Goal: Information Seeking & Learning: Understand process/instructions

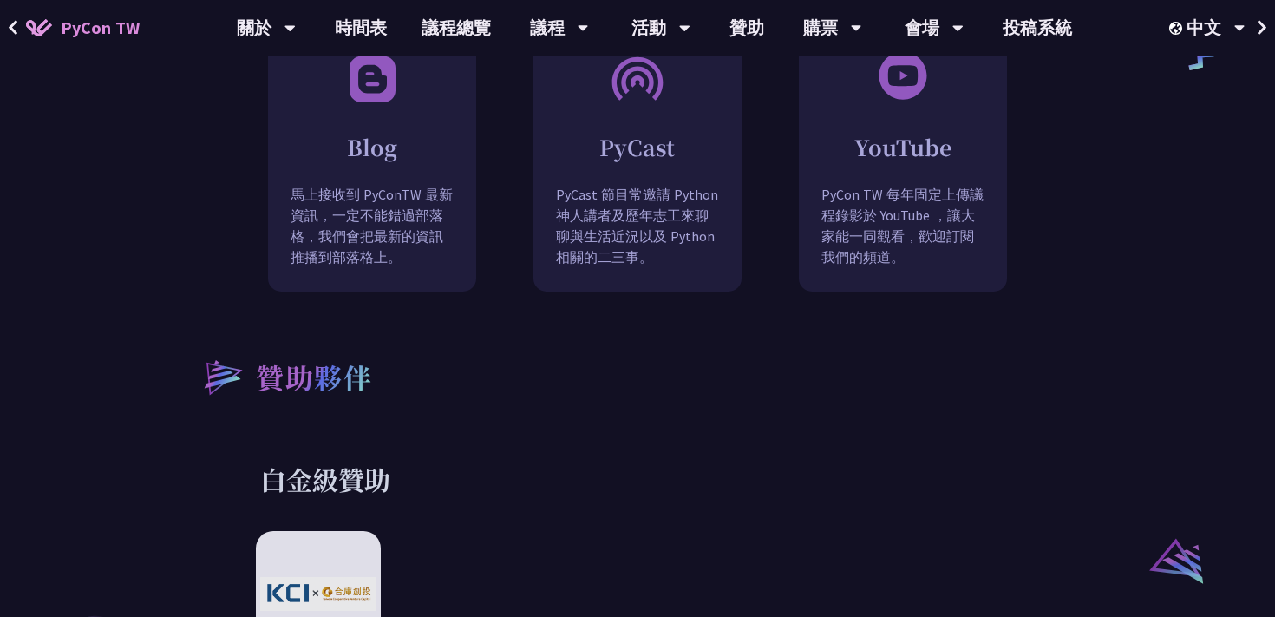
scroll to position [1546, 0]
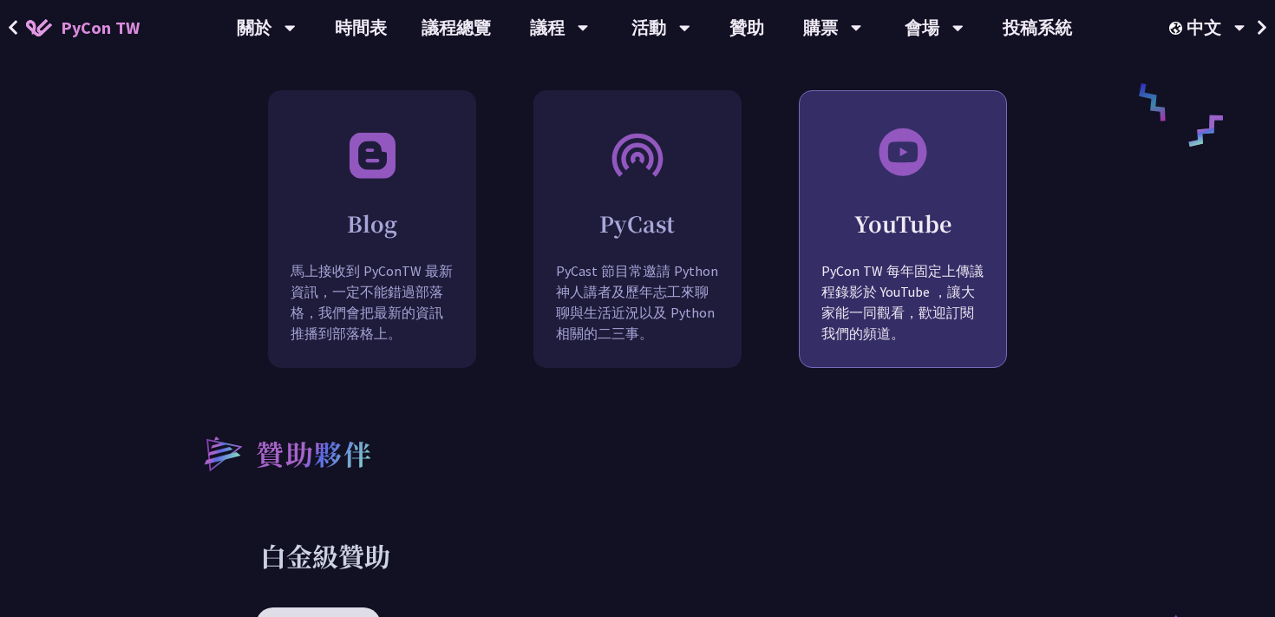
click at [919, 298] on p "PyCon TW 每年固定上傳議程錄影於 YouTube ，讓大家能一同觀看，歡迎訂閱我們的頻道。" at bounding box center [903, 314] width 206 height 109
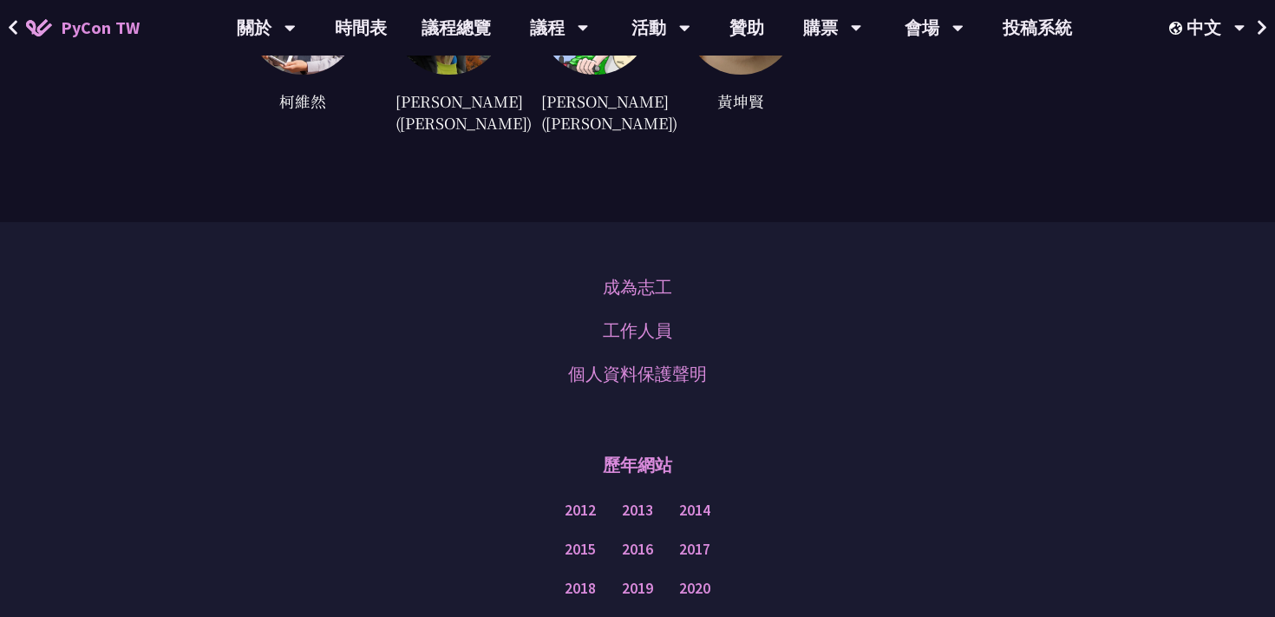
scroll to position [4979, 0]
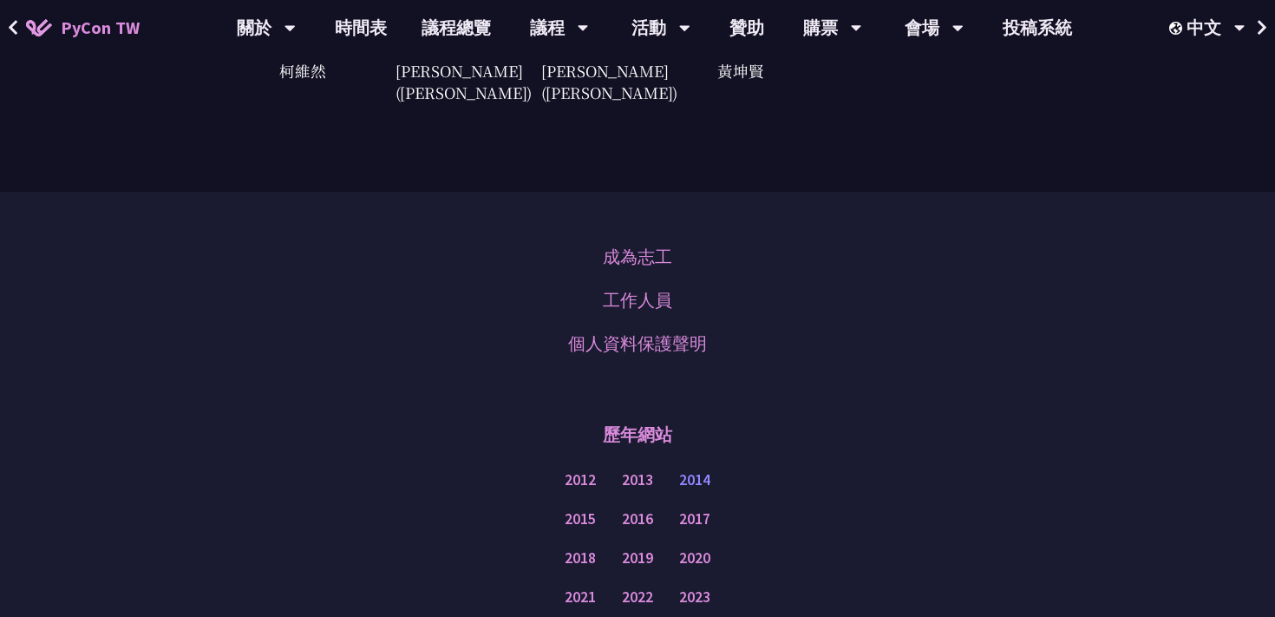
click at [699, 469] on link "2014" at bounding box center [694, 480] width 31 height 22
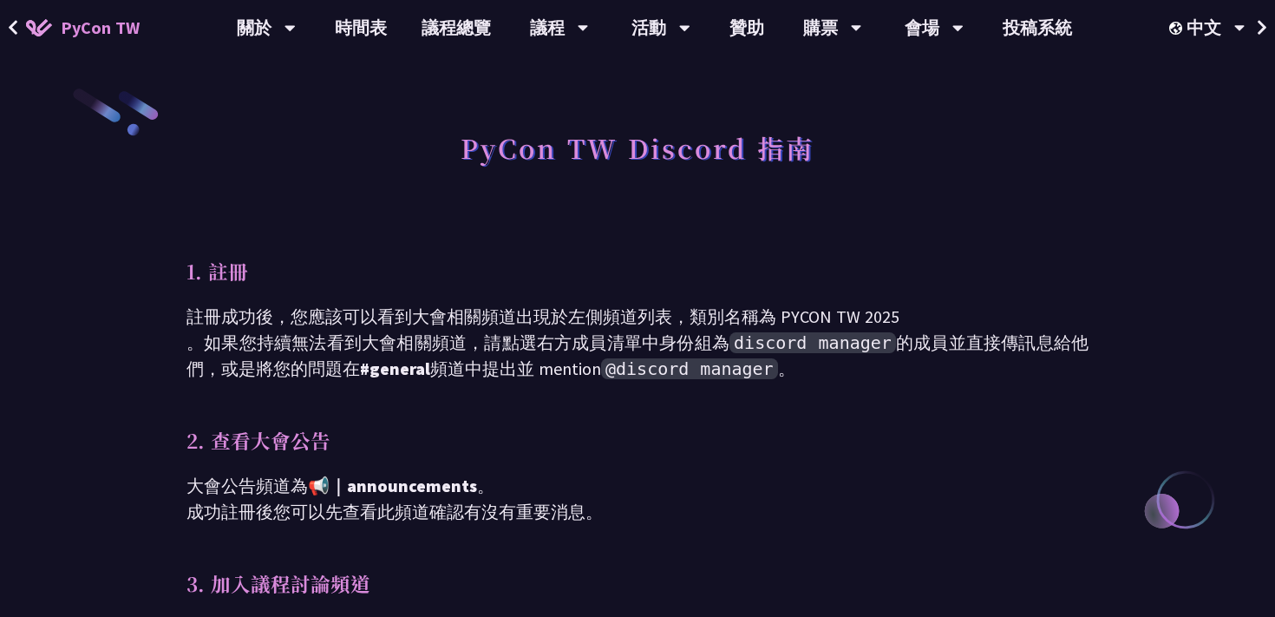
click at [682, 372] on span "@discord manager" at bounding box center [689, 368] width 177 height 21
copy span "discord"
click at [787, 344] on span "discord manager" at bounding box center [813, 342] width 167 height 21
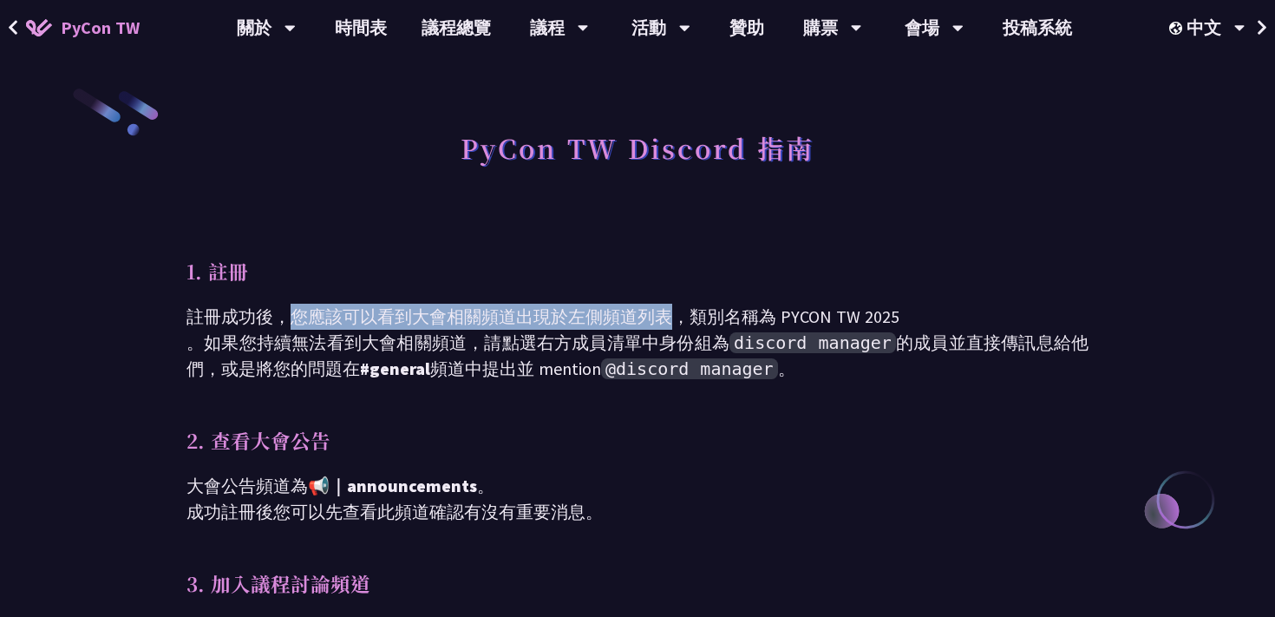
drag, startPoint x: 291, startPoint y: 315, endPoint x: 671, endPoint y: 317, distance: 379.1
click at [671, 317] on p "註冊成功後，您應該可以看到大會相關頻道出現於左側頻道列表，類別名稱為 PYCON TW 2025 。如果您持續無法看到大會相關頻道，請點選右方成員清單中身份組…" at bounding box center [638, 343] width 902 height 78
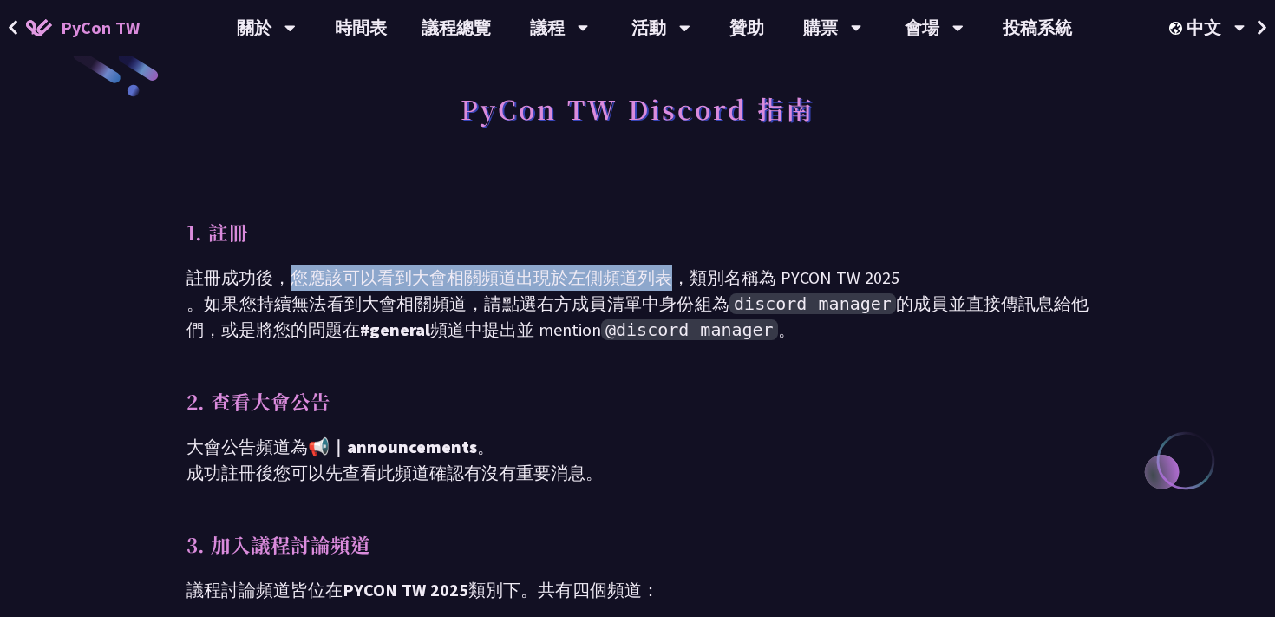
scroll to position [41, 0]
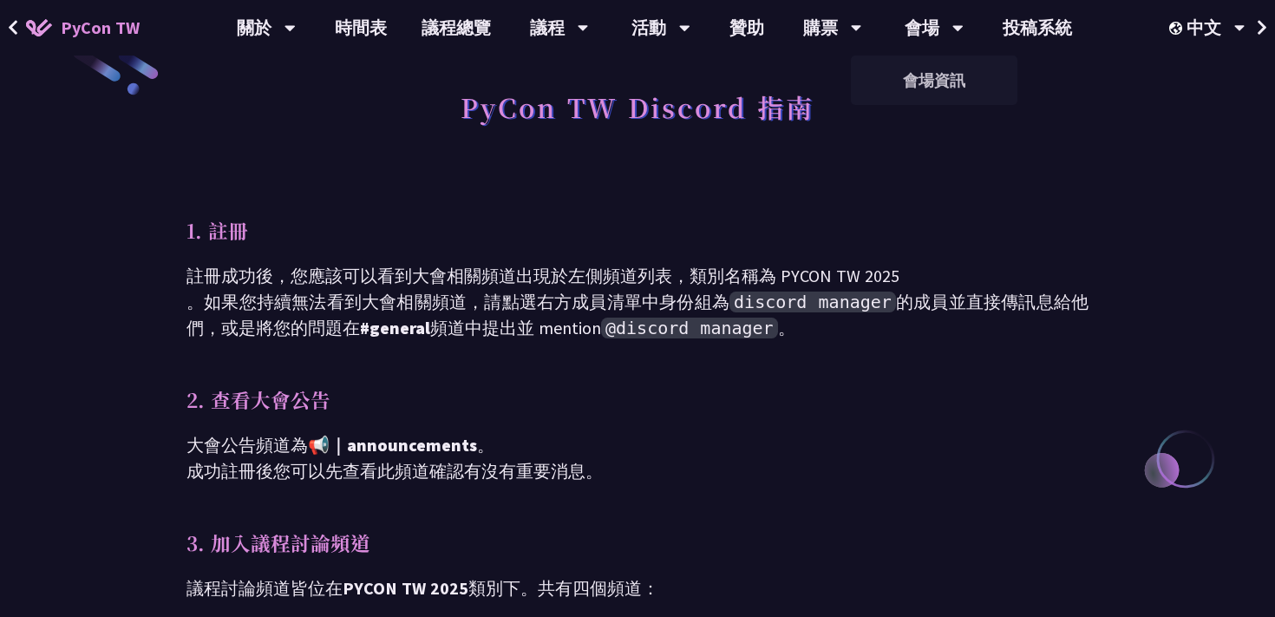
click at [772, 220] on p "1. 註冊" at bounding box center [638, 230] width 902 height 30
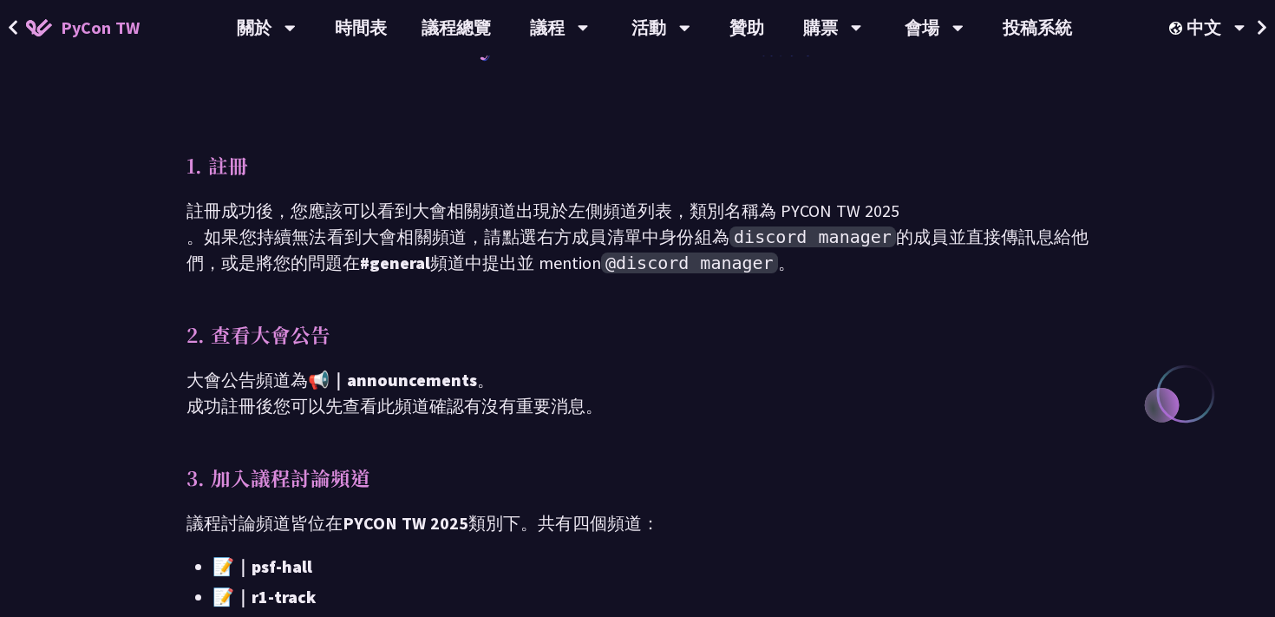
scroll to position [0, 0]
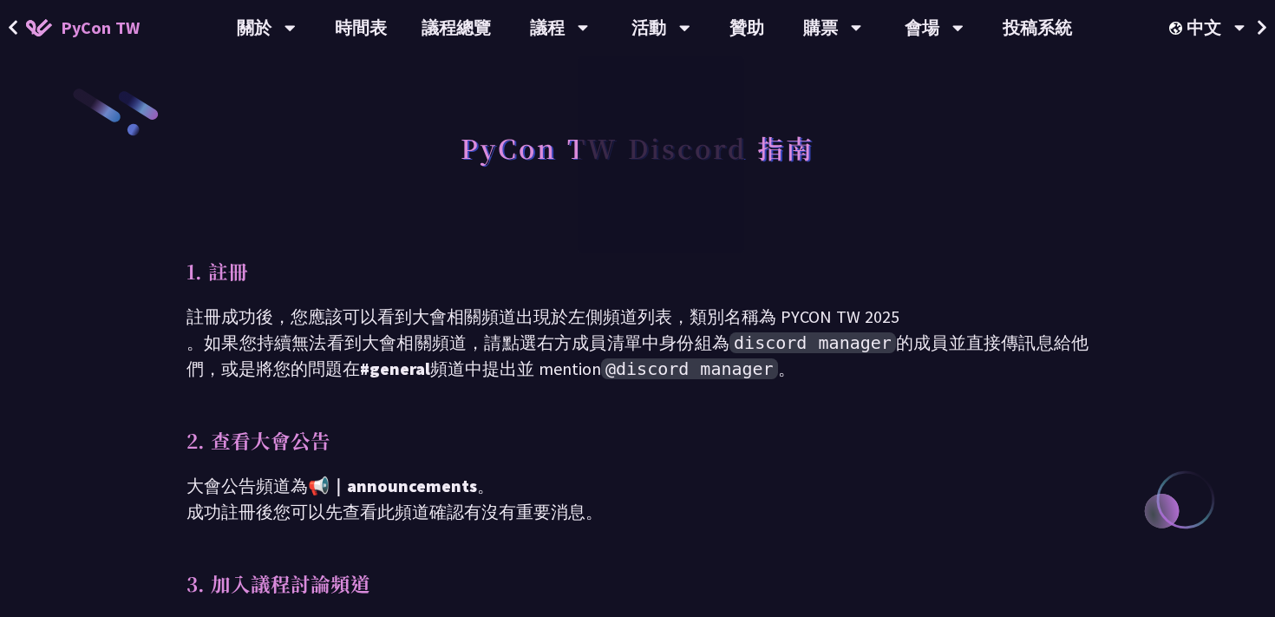
click at [3, 25] on button at bounding box center [13, 28] width 26 height 56
click at [23, 29] on button at bounding box center [13, 28] width 26 height 56
click at [3, 24] on button at bounding box center [13, 28] width 26 height 56
click at [117, 17] on span "PyCon TW" at bounding box center [100, 28] width 79 height 26
click at [20, 26] on button at bounding box center [13, 28] width 26 height 56
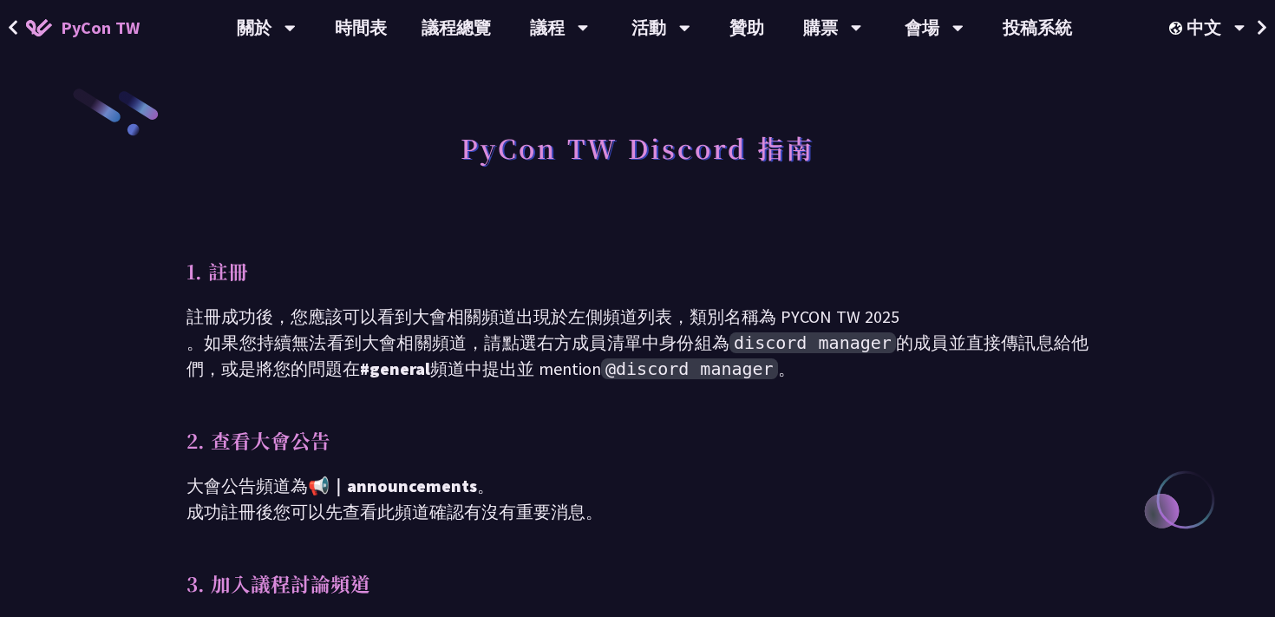
click at [13, 25] on icon at bounding box center [13, 27] width 9 height 15
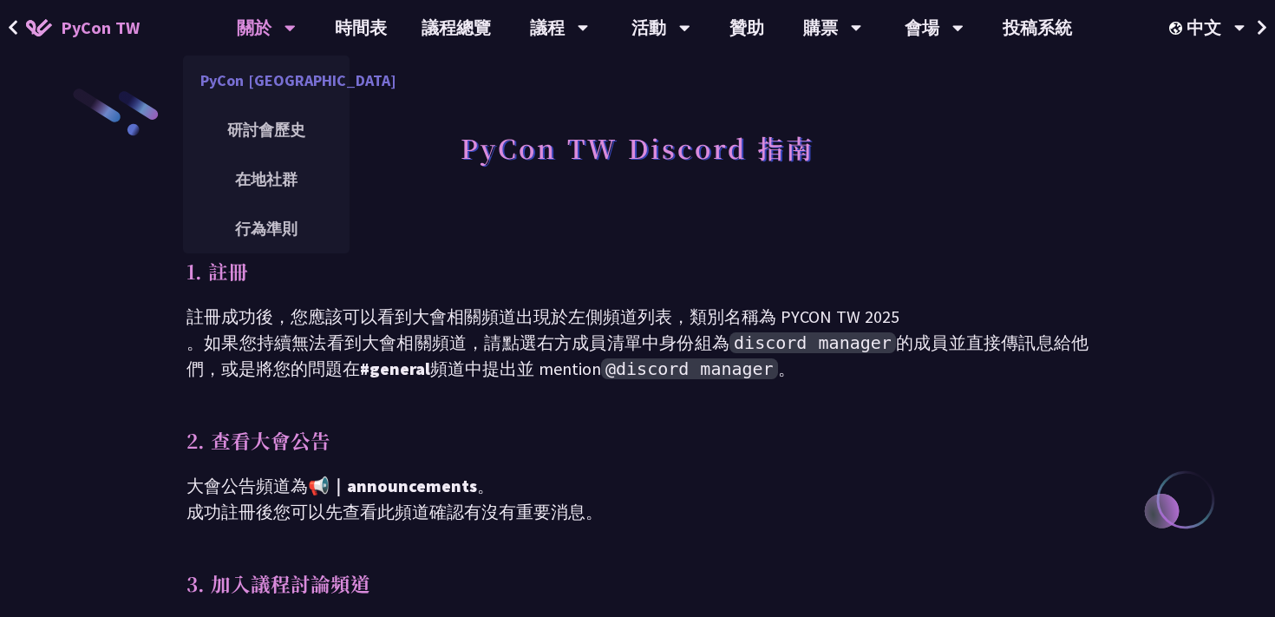
click at [272, 69] on link "PyCon [GEOGRAPHIC_DATA]" at bounding box center [266, 80] width 167 height 41
